Goal: Information Seeking & Learning: Compare options

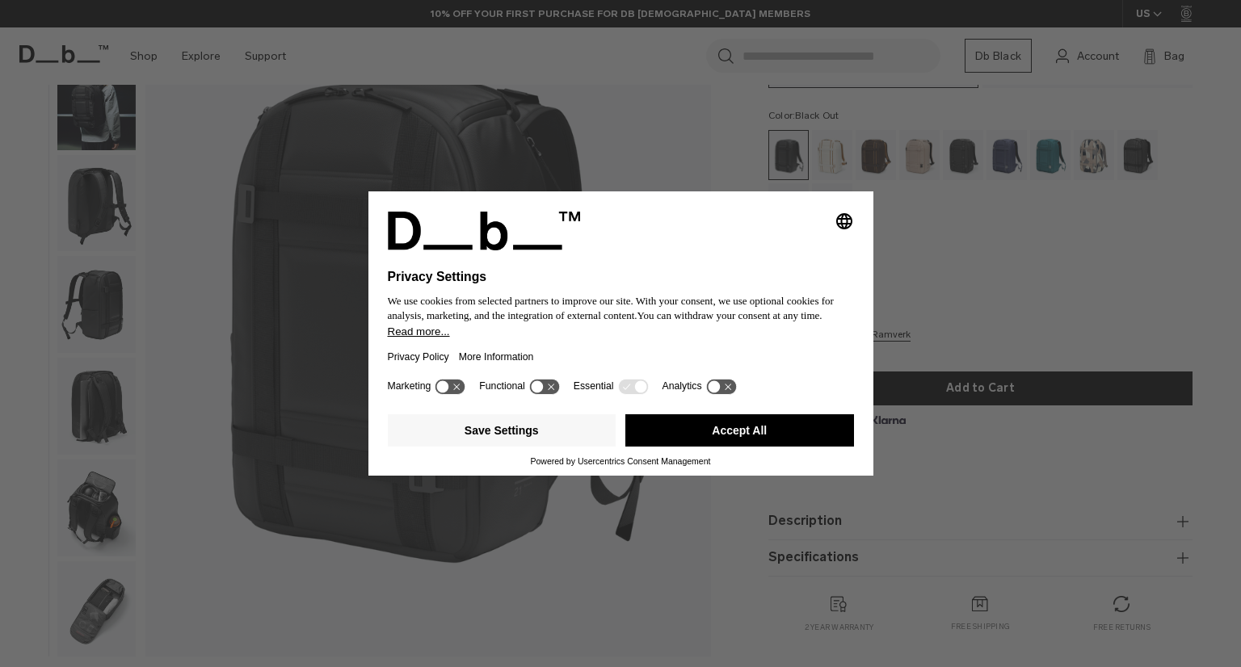
click at [712, 443] on button "Accept All" at bounding box center [739, 430] width 229 height 32
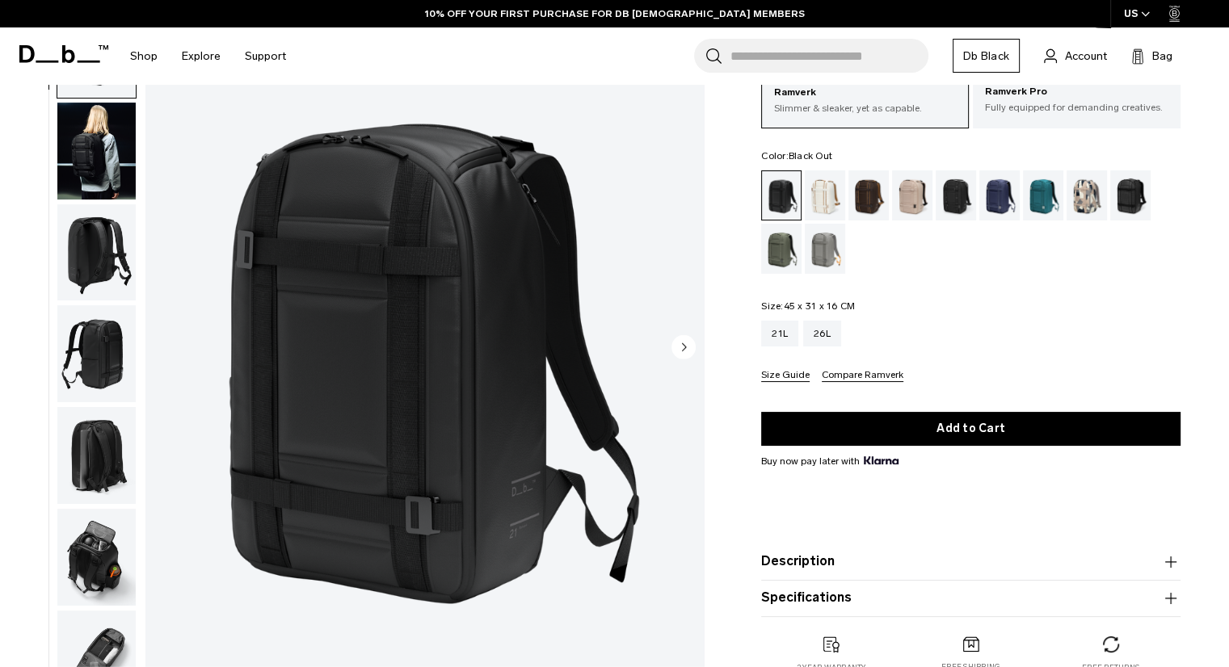
scroll to position [108, 0]
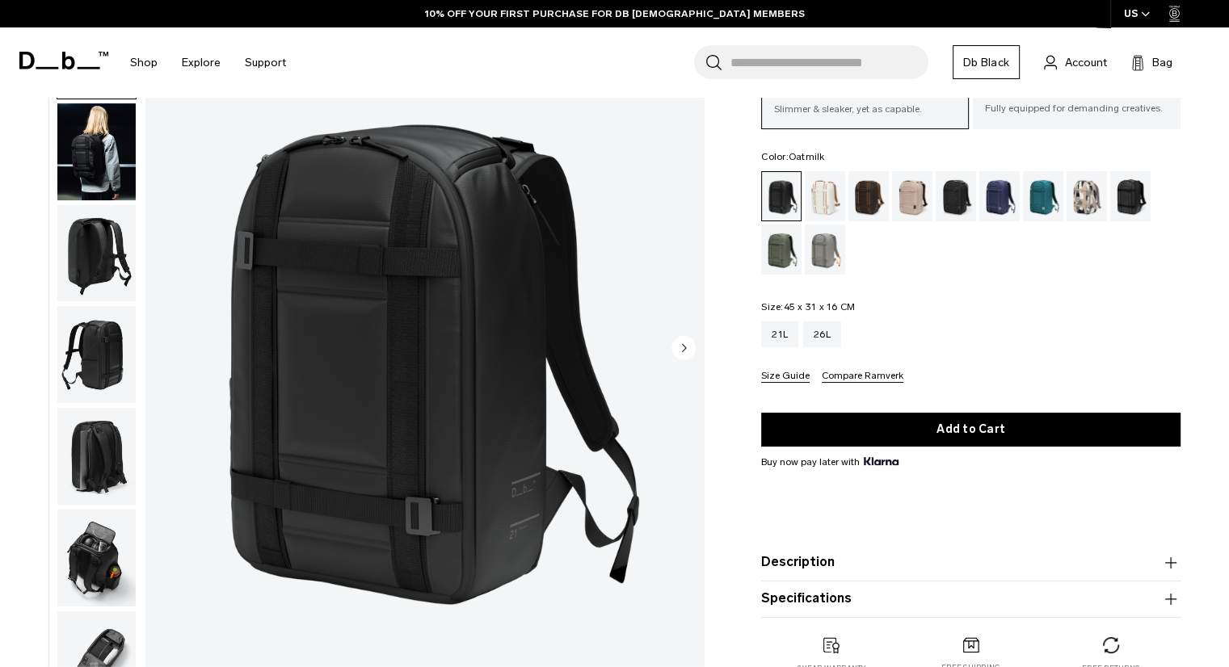
click at [824, 198] on div "Oatmilk" at bounding box center [825, 196] width 41 height 50
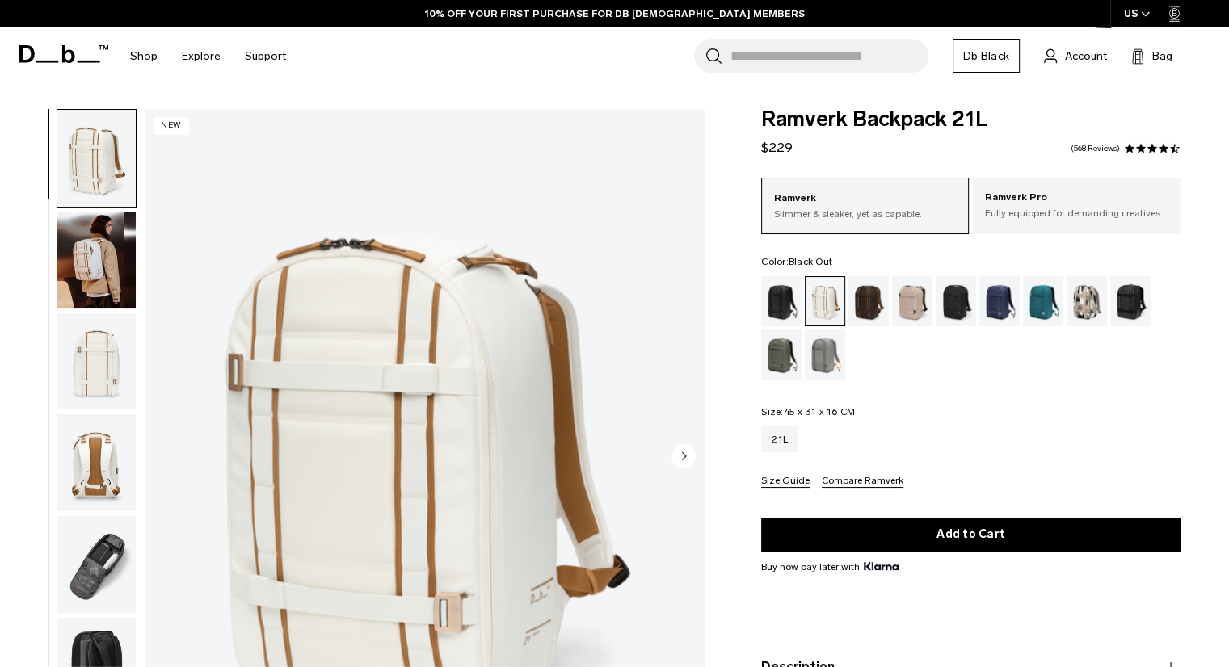
click at [792, 301] on div "Black Out" at bounding box center [781, 301] width 41 height 50
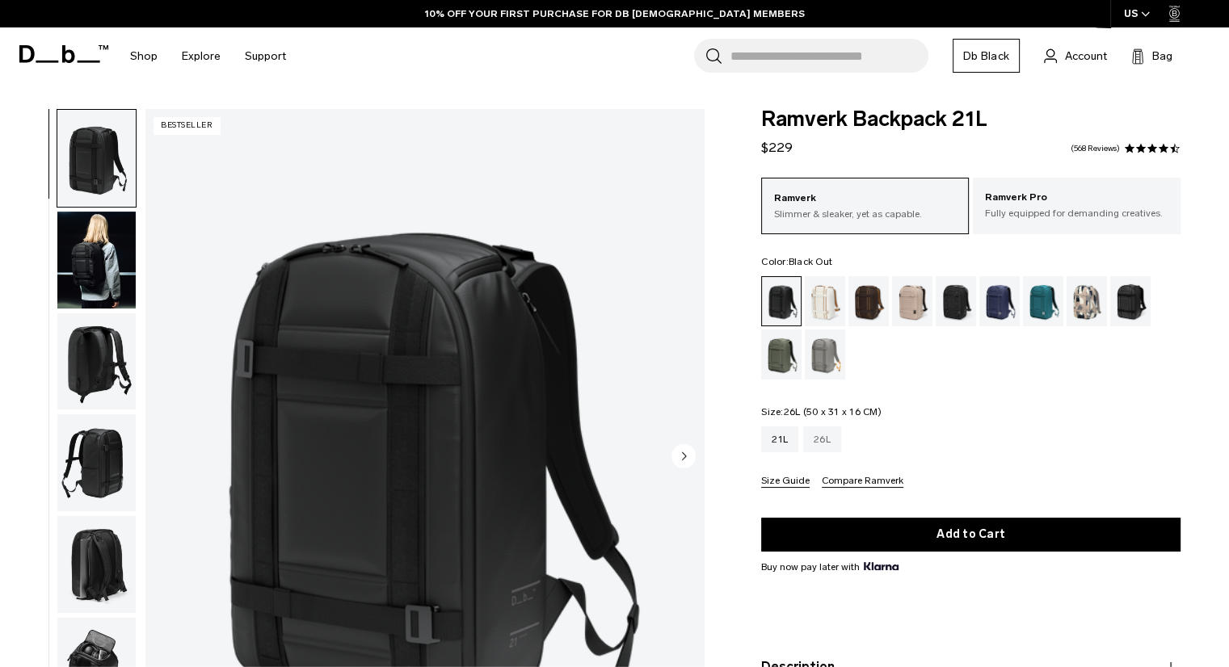
click at [824, 441] on div "26L" at bounding box center [822, 440] width 38 height 26
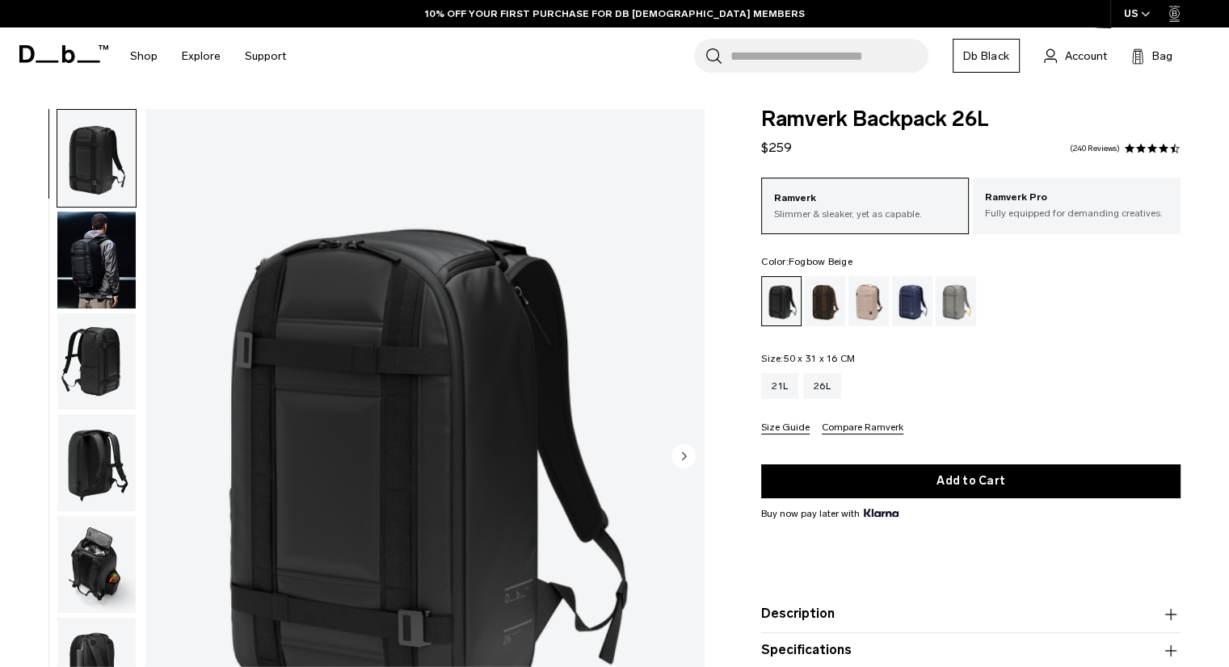
click at [954, 323] on div "Sand Grey" at bounding box center [955, 301] width 41 height 50
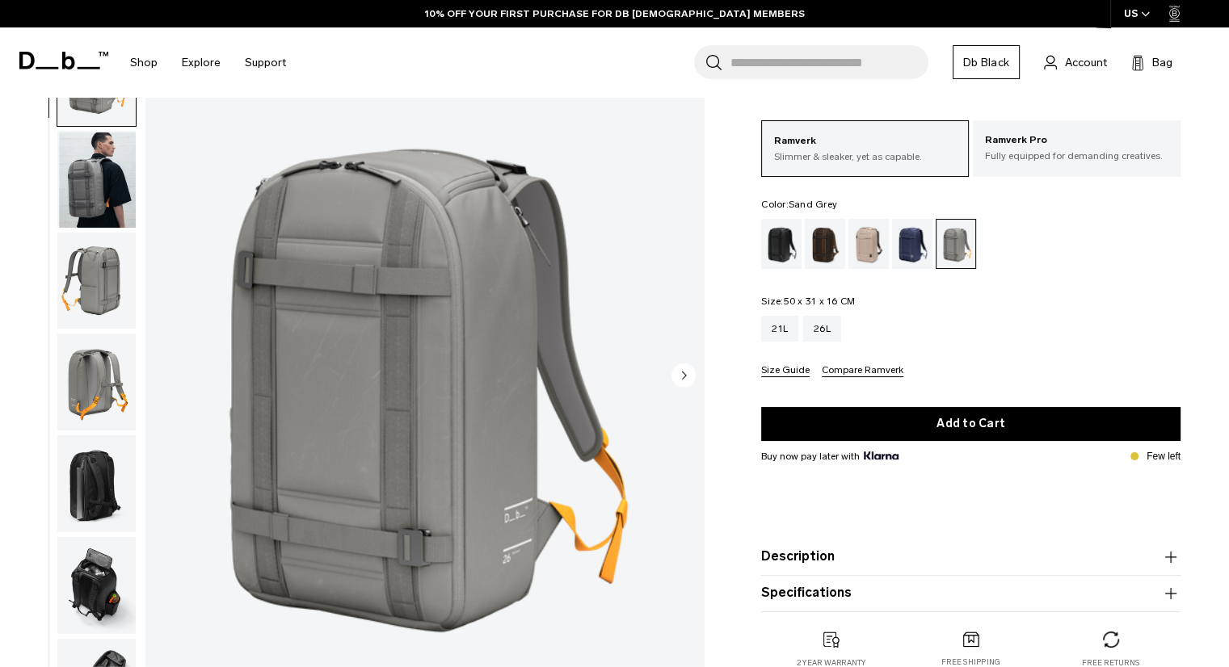
scroll to position [79, 0]
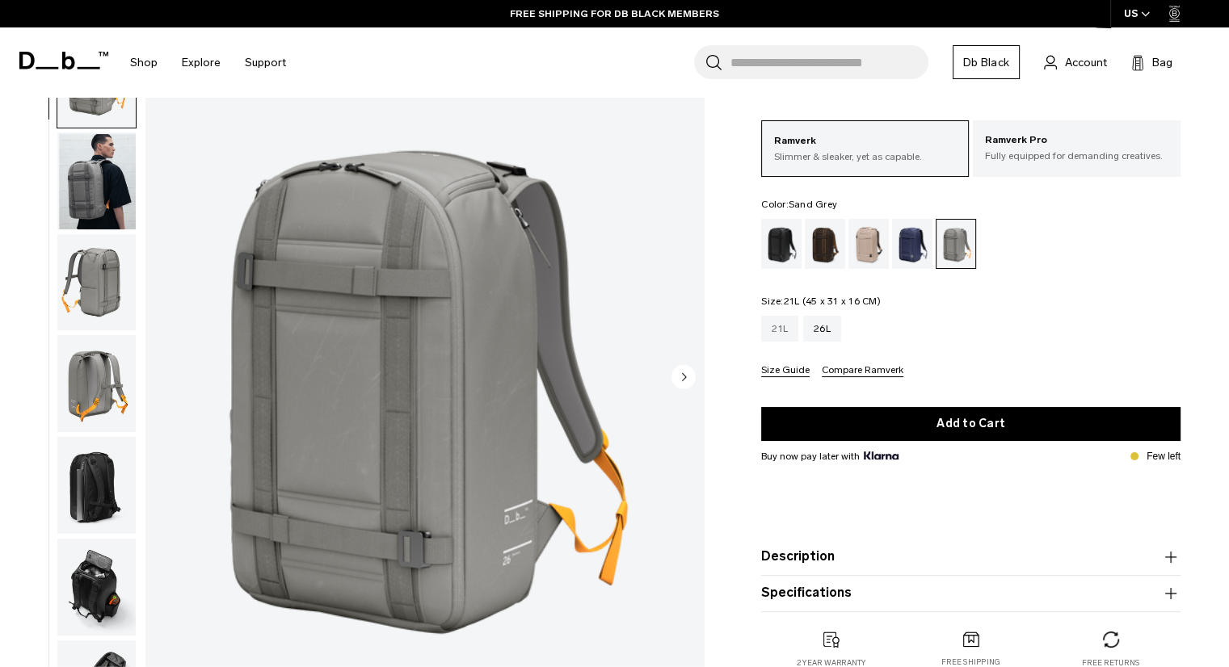
click at [786, 327] on div "21L" at bounding box center [779, 329] width 37 height 26
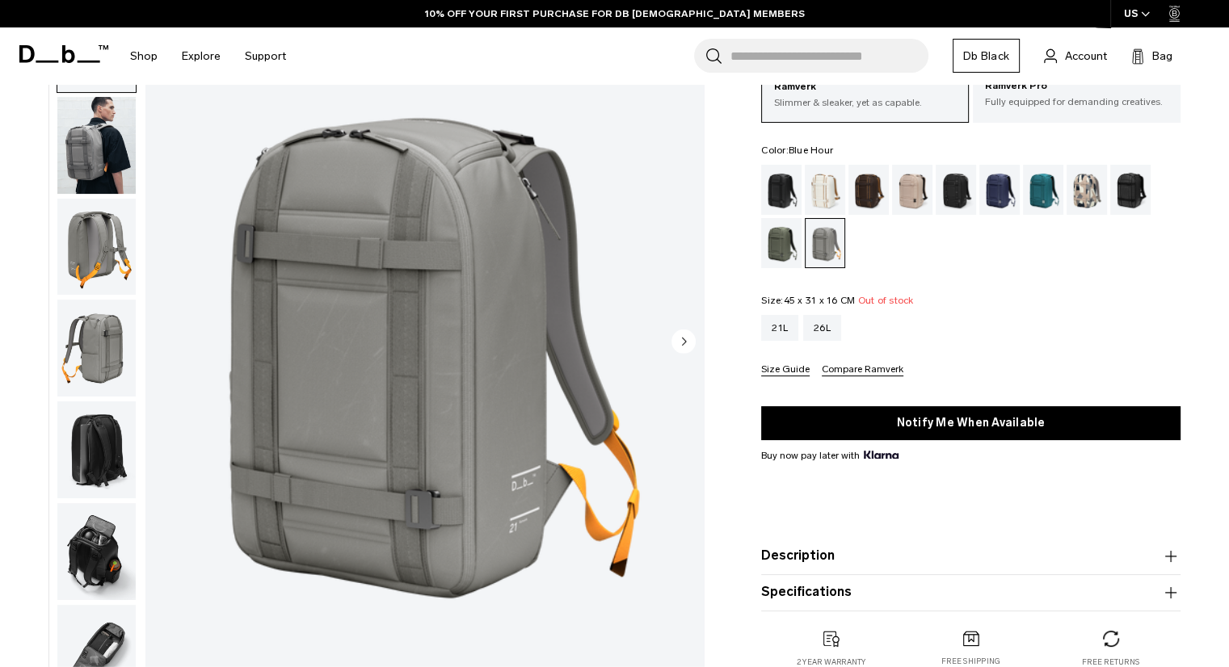
drag, startPoint x: 965, startPoint y: 199, endPoint x: 994, endPoint y: 178, distance: 35.9
click at [994, 178] on div "Blue Hour" at bounding box center [999, 190] width 41 height 50
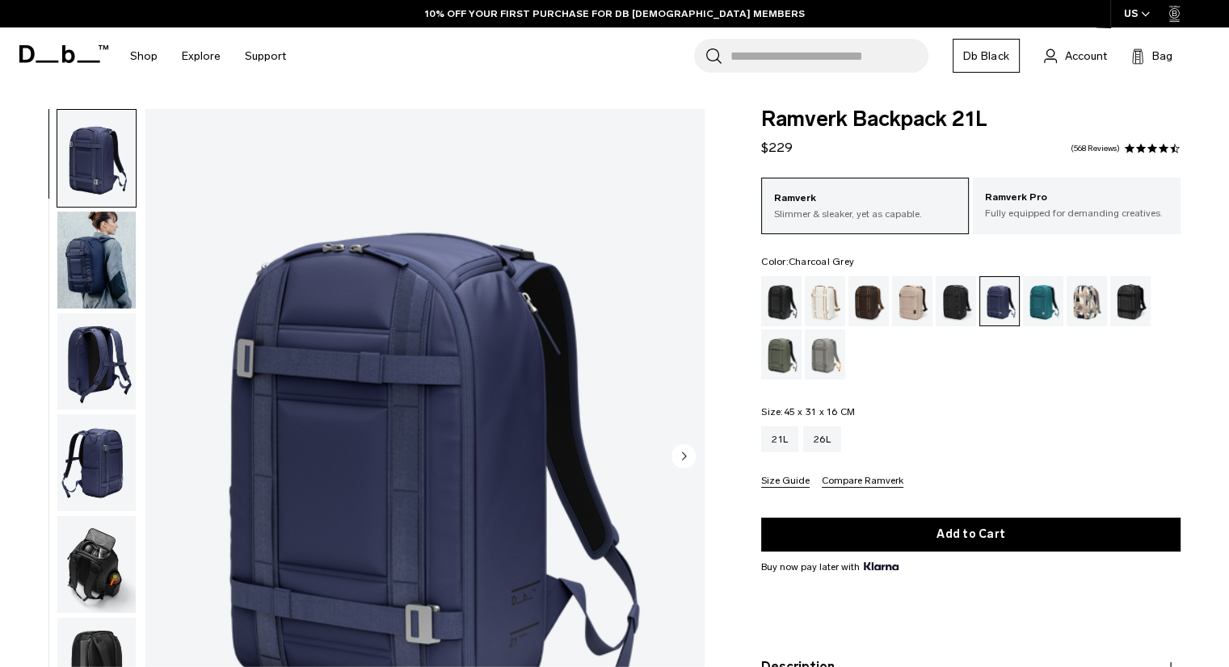
drag, startPoint x: 0, startPoint y: 0, endPoint x: 963, endPoint y: 292, distance: 1006.2
click at [963, 292] on div "Charcoal Grey" at bounding box center [955, 301] width 41 height 50
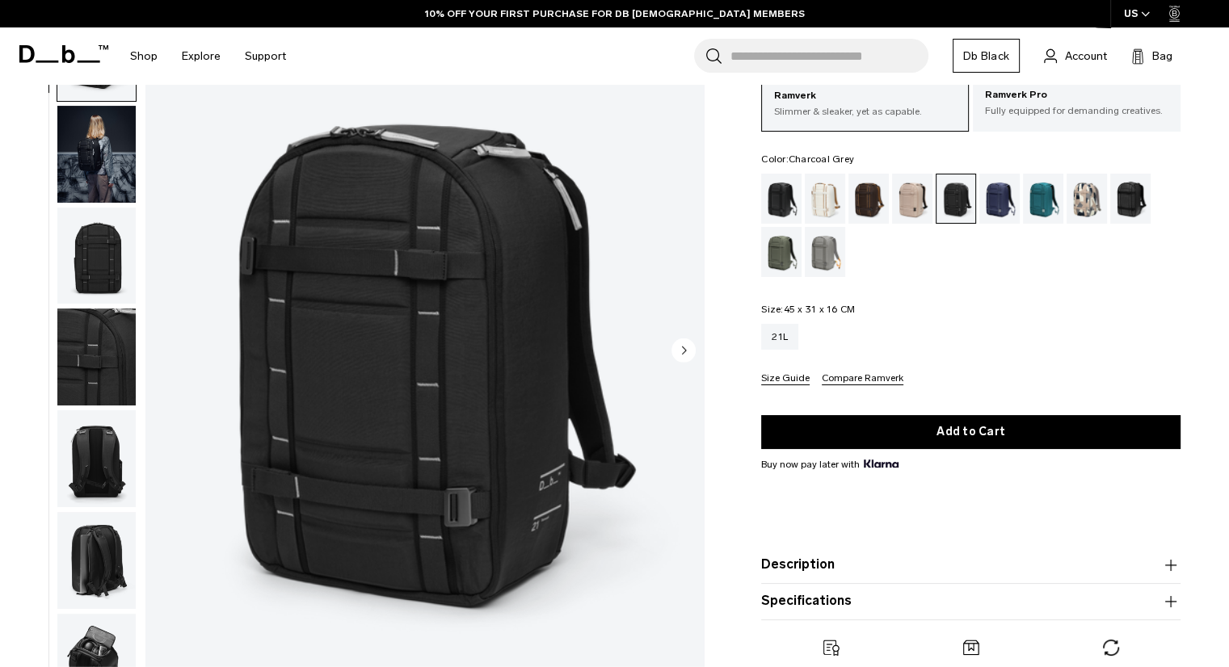
scroll to position [107, 0]
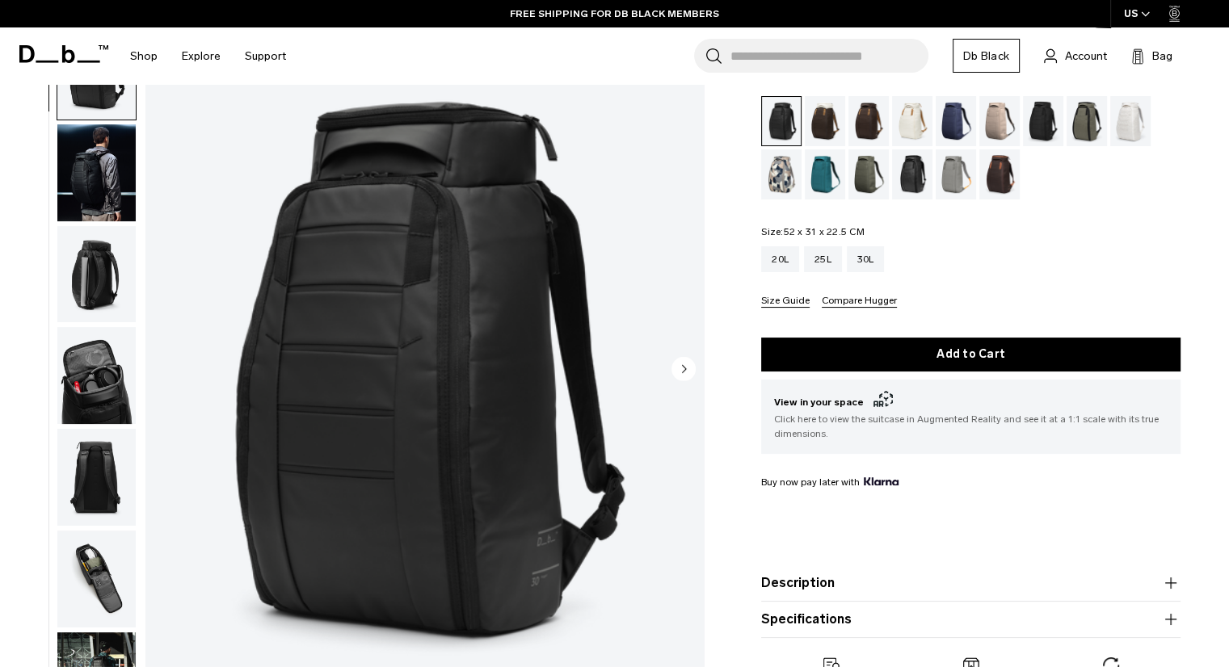
scroll to position [105, 0]
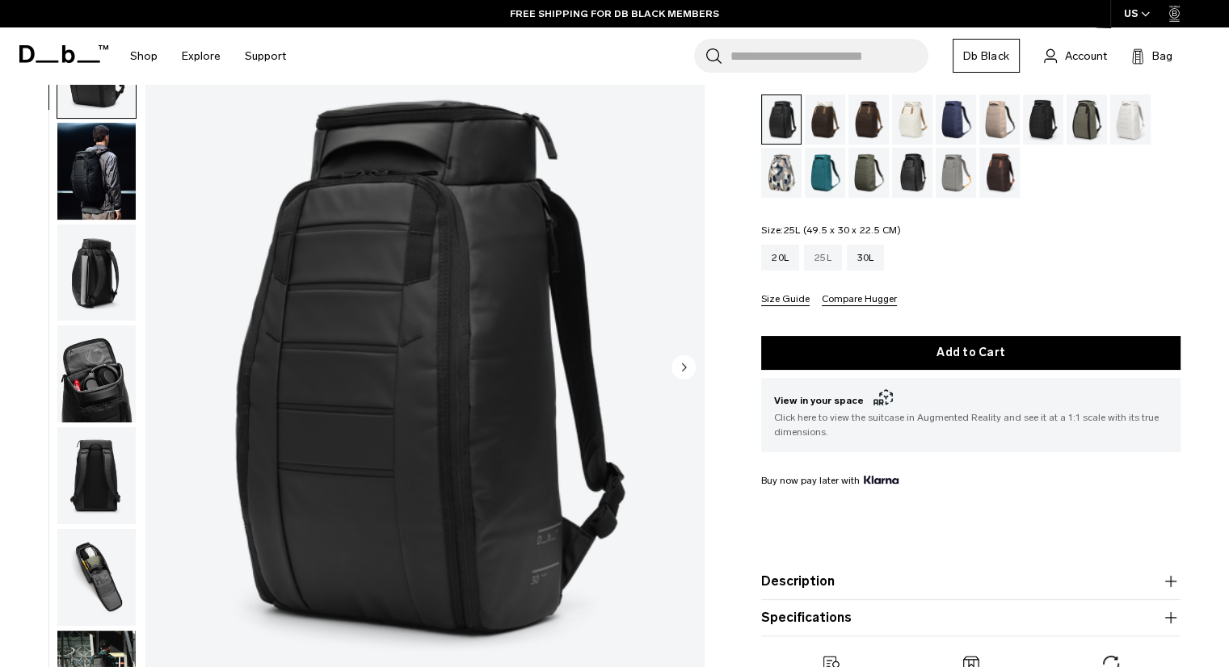
click at [812, 263] on div "25L" at bounding box center [823, 258] width 38 height 26
